Goal: Check status

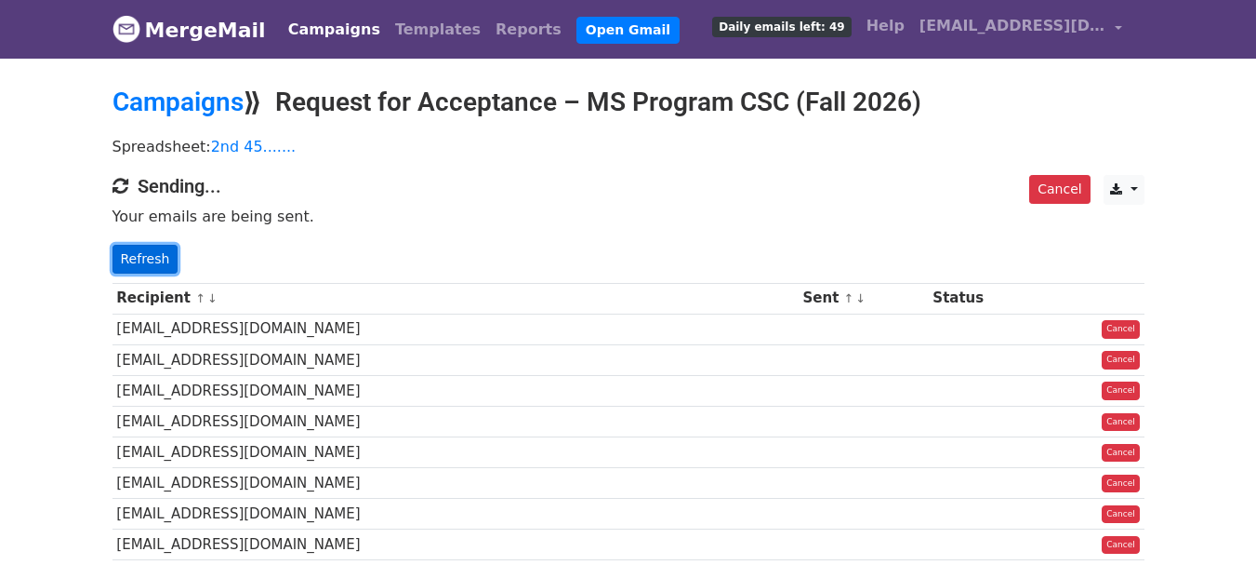
click at [150, 259] on link "Refresh" at bounding box center [146, 259] width 66 height 29
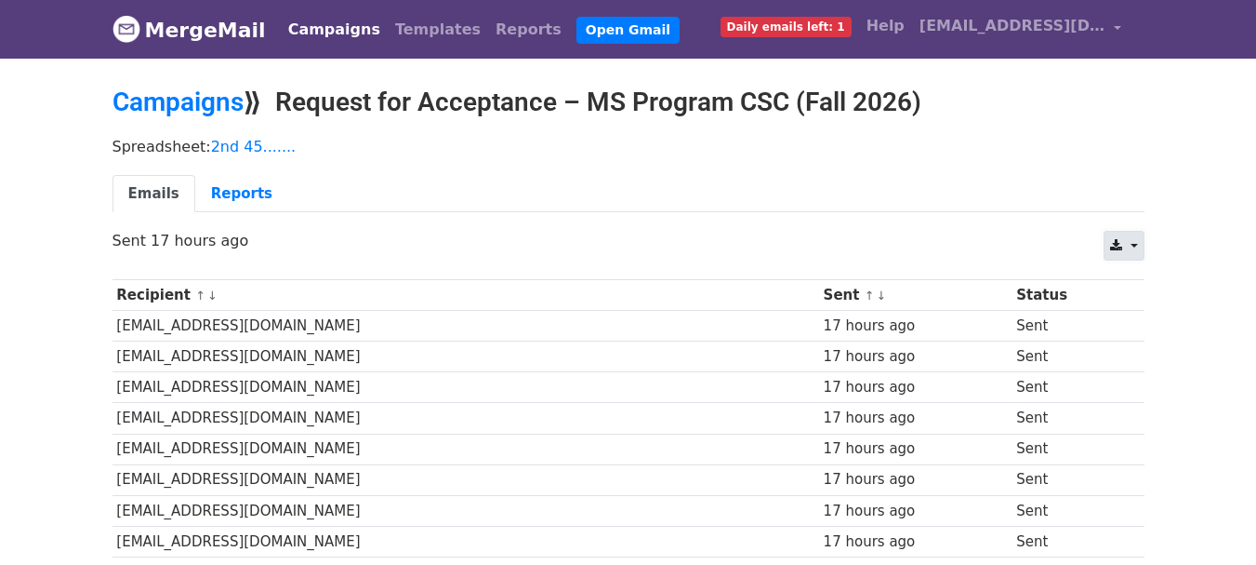
click at [1135, 246] on link at bounding box center [1124, 246] width 40 height 30
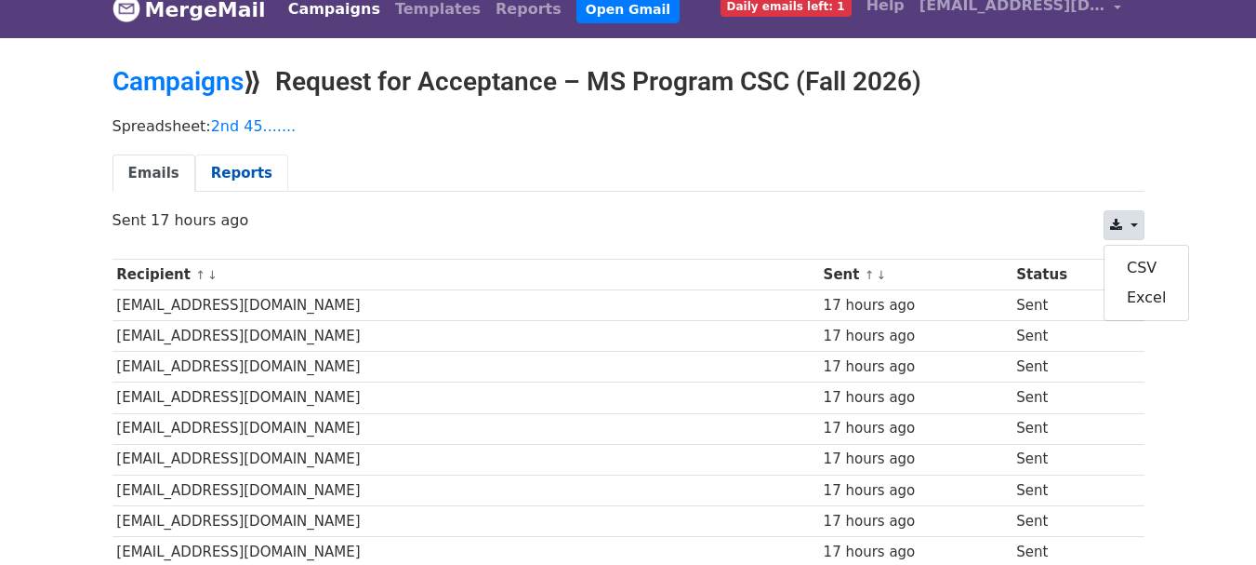
click at [221, 166] on link "Reports" at bounding box center [241, 173] width 93 height 38
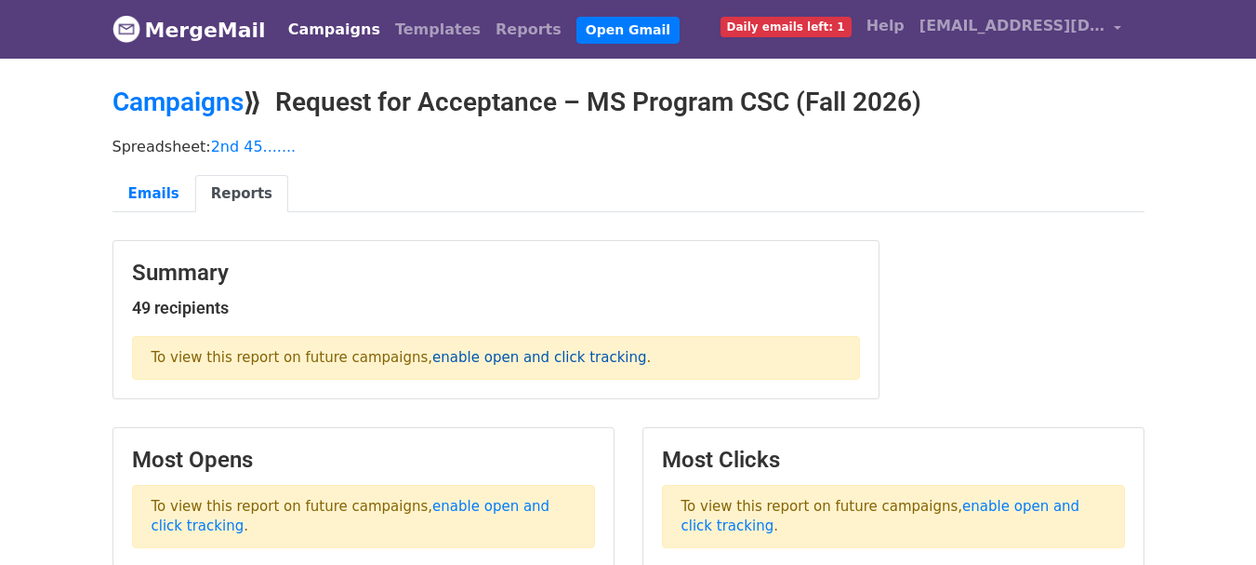
click at [445, 354] on link "enable open and click tracking" at bounding box center [539, 357] width 214 height 17
